Goal: Task Accomplishment & Management: Use online tool/utility

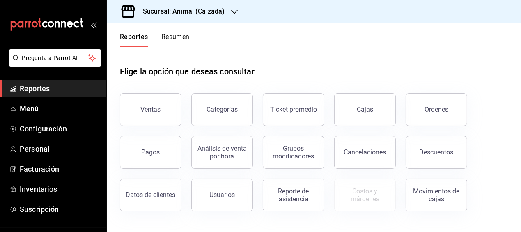
click at [280, 74] on div "Elige la opción que deseas consultar" at bounding box center [314, 65] width 388 height 37
click at [175, 115] on button "Ventas" at bounding box center [151, 109] width 62 height 33
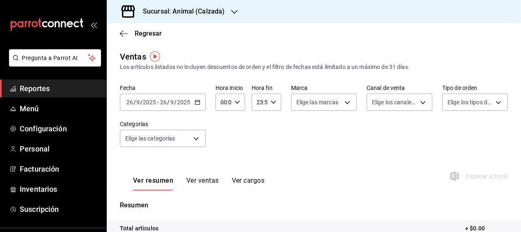
click at [197, 104] on icon "button" at bounding box center [198, 102] width 6 height 6
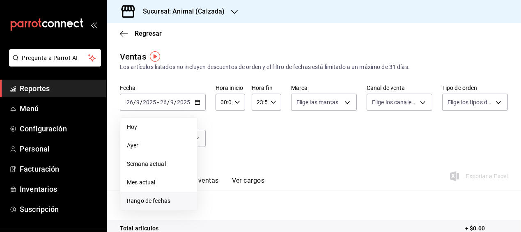
click at [155, 199] on span "Rango de fechas" at bounding box center [159, 201] width 64 height 9
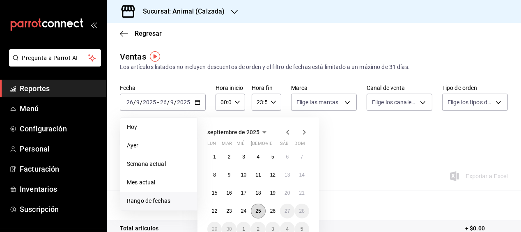
click at [262, 211] on button "25" at bounding box center [258, 211] width 14 height 15
click at [270, 210] on abbr "26" at bounding box center [272, 211] width 5 height 6
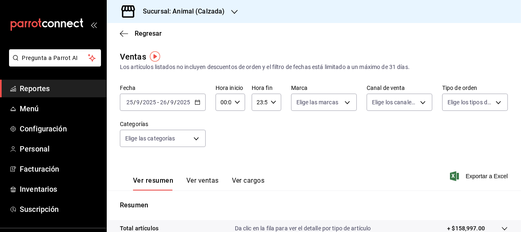
click at [235, 104] on icon "button" at bounding box center [237, 102] width 6 height 6
click at [222, 158] on span "05" at bounding box center [221, 158] width 1 height 7
type input "05:00"
click at [288, 152] on div at bounding box center [260, 116] width 521 height 232
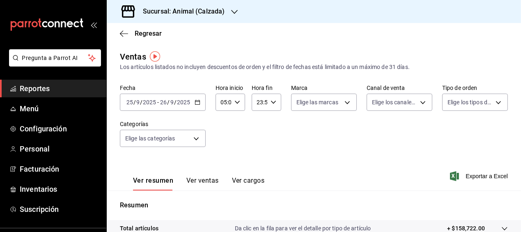
click at [271, 101] on icon "button" at bounding box center [274, 102] width 6 height 6
click at [257, 138] on span "05" at bounding box center [257, 138] width 1 height 7
click at [271, 125] on span "00" at bounding box center [271, 123] width 1 height 7
type input "05:00"
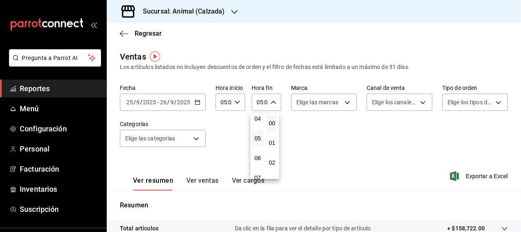
click at [318, 162] on div at bounding box center [260, 116] width 521 height 232
click at [470, 176] on span "Exportar a Excel" at bounding box center [480, 176] width 56 height 10
click at [143, 32] on span "Regresar" at bounding box center [148, 34] width 27 height 8
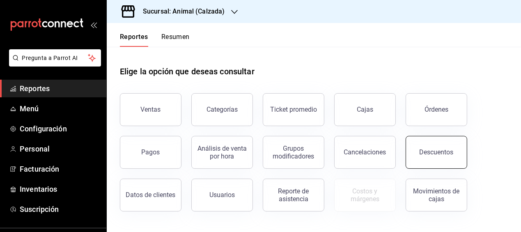
click at [421, 154] on div "Descuentos" at bounding box center [437, 152] width 34 height 8
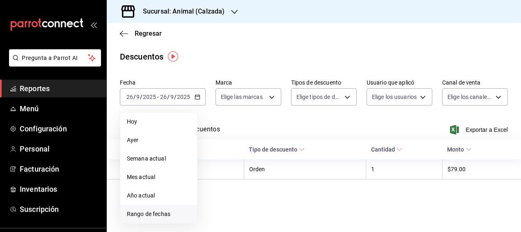
click at [151, 213] on span "Rango de fechas" at bounding box center [159, 214] width 64 height 9
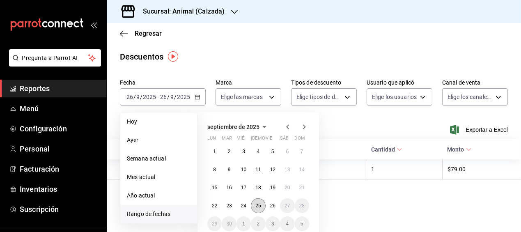
click at [262, 207] on button "25" at bounding box center [258, 205] width 14 height 15
click at [268, 207] on button "26" at bounding box center [273, 205] width 14 height 15
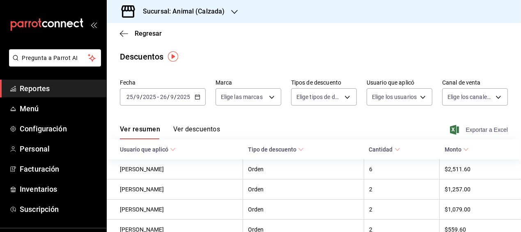
click at [478, 128] on span "Exportar a Excel" at bounding box center [480, 130] width 56 height 10
